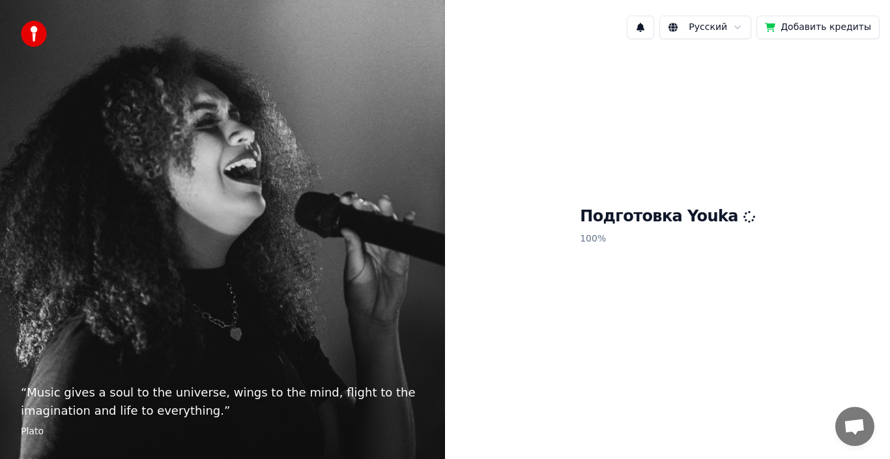
click at [810, 30] on button "Добавить кредиты" at bounding box center [817, 27] width 123 height 23
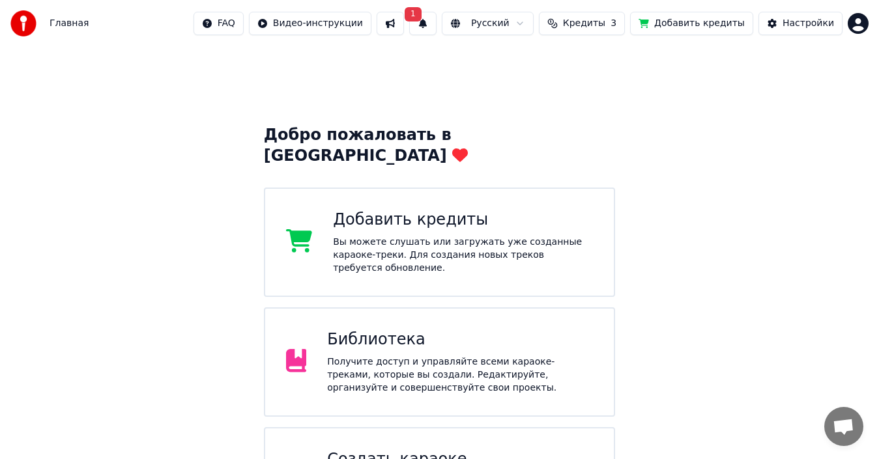
click at [404, 21] on button at bounding box center [390, 23] width 27 height 23
click at [436, 21] on button "1" at bounding box center [422, 23] width 27 height 23
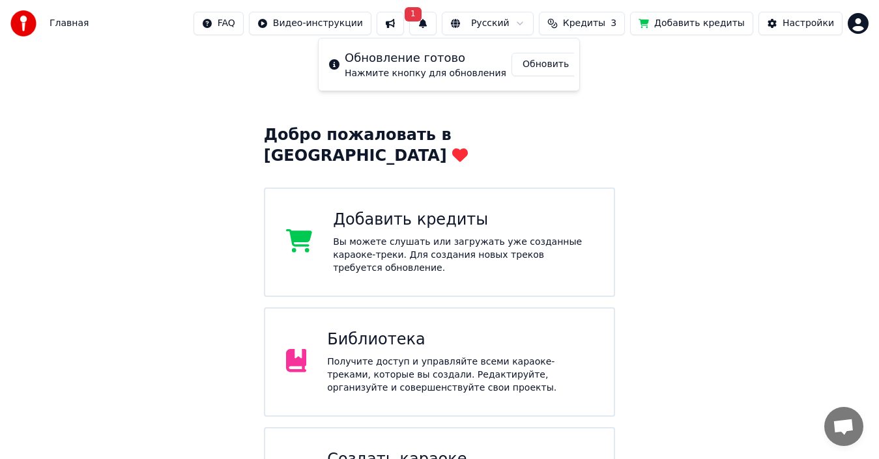
click at [524, 63] on button "Обновить" at bounding box center [545, 64] width 68 height 23
